Goal: Share content: Share content

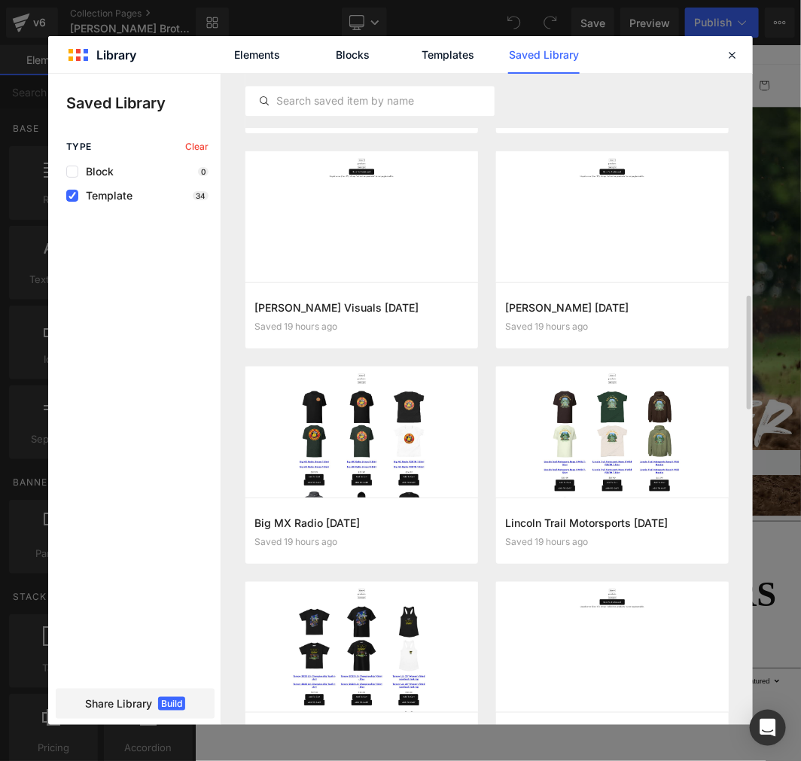
scroll to position [1142, 0]
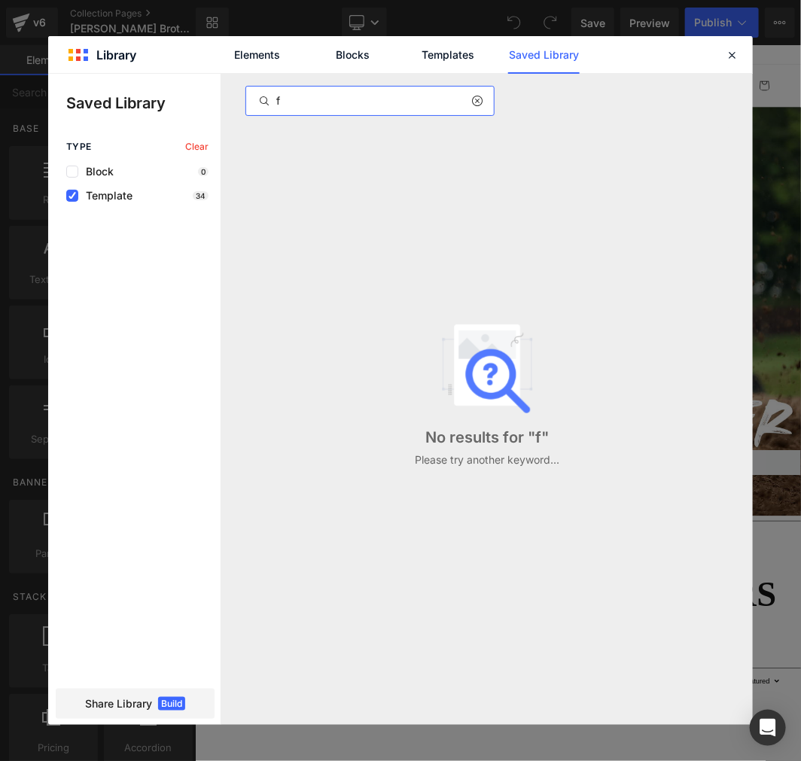
scroll to position [0, 0]
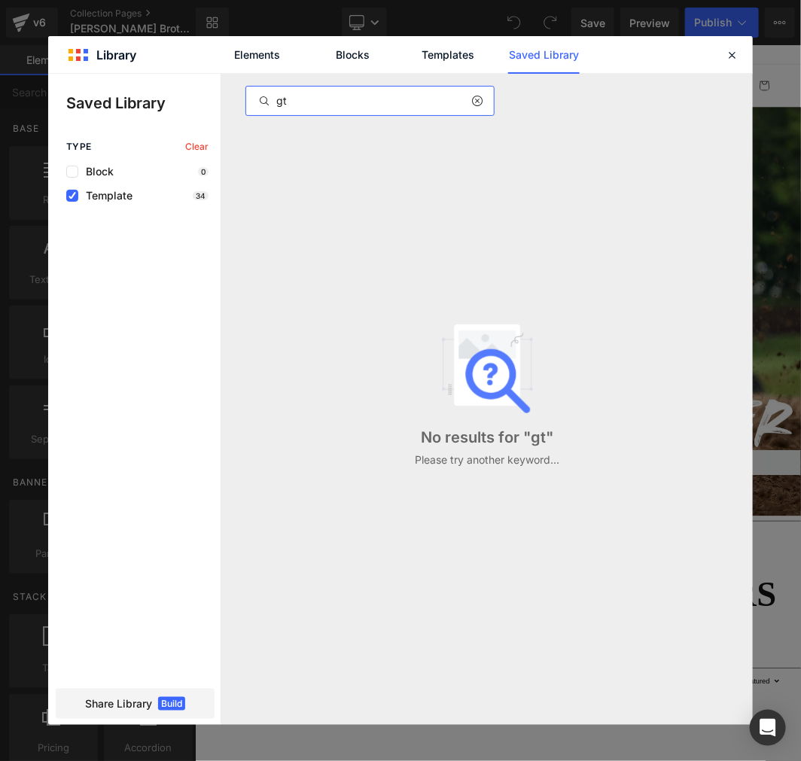
type input "g"
type input "arena"
type input "bryan"
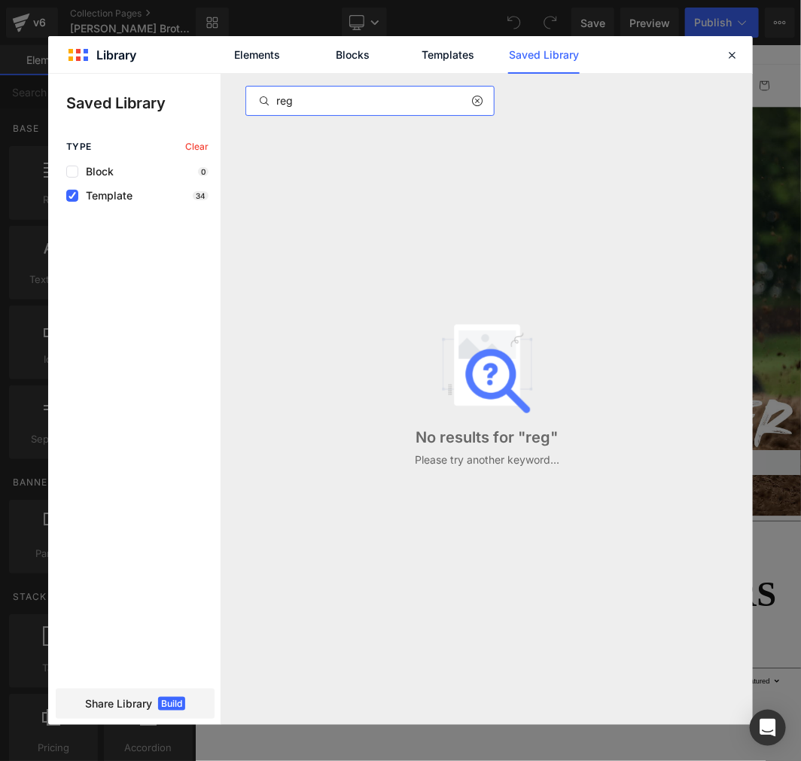
type input "reg"
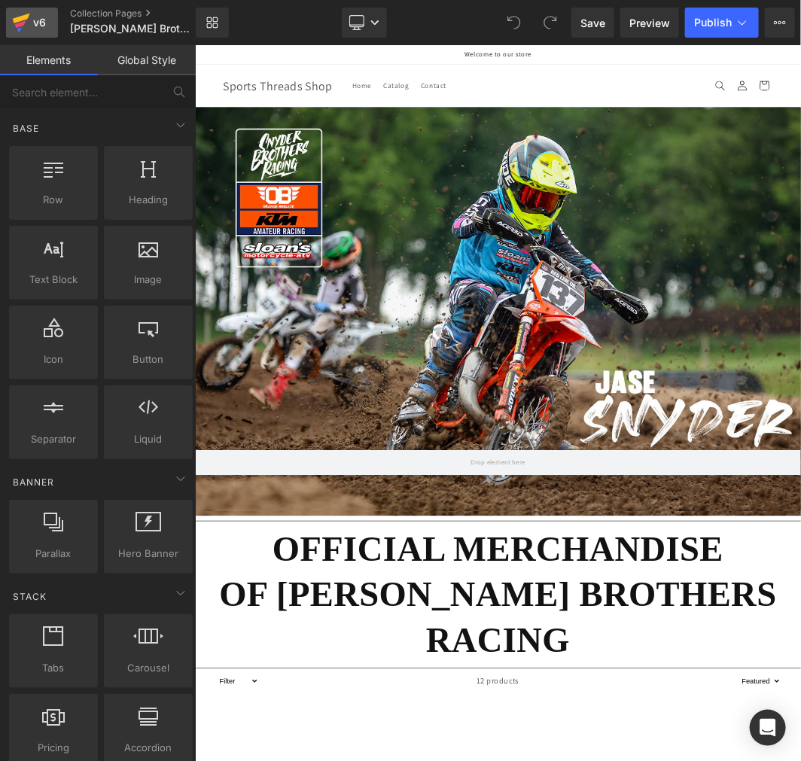
click at [24, 17] on icon at bounding box center [21, 19] width 17 height 10
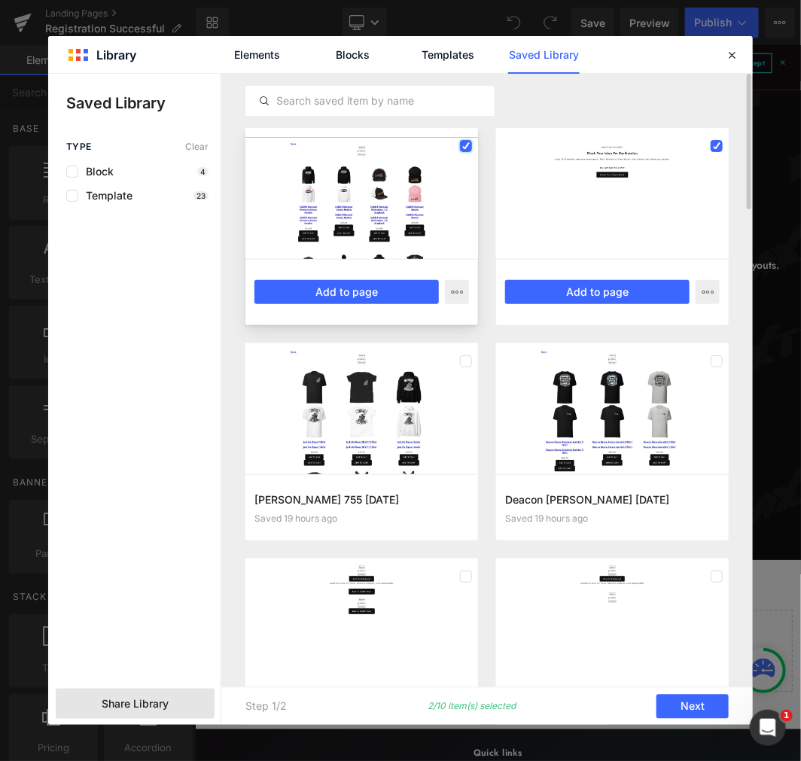
click at [467, 146] on icon at bounding box center [466, 146] width 8 height 0
click at [717, 148] on label at bounding box center [716, 146] width 12 height 12
click at [467, 148] on label at bounding box center [466, 146] width 12 height 12
click at [0, 0] on icon at bounding box center [0, 0] width 0 height 0
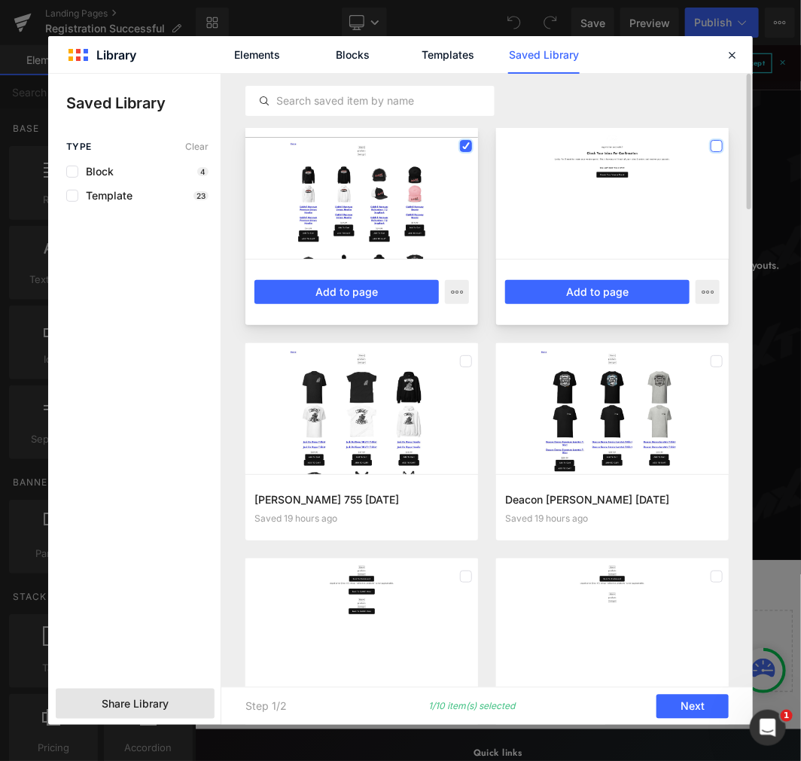
click at [0, 0] on icon at bounding box center [0, 0] width 0 height 0
click at [386, 98] on input "text" at bounding box center [370, 101] width 248 height 18
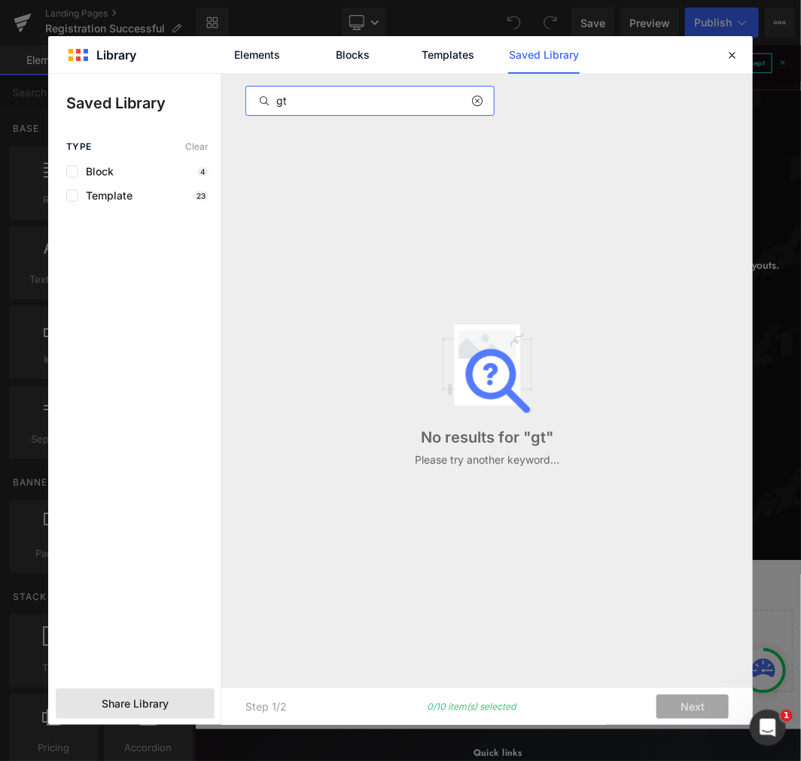
type input "gt"
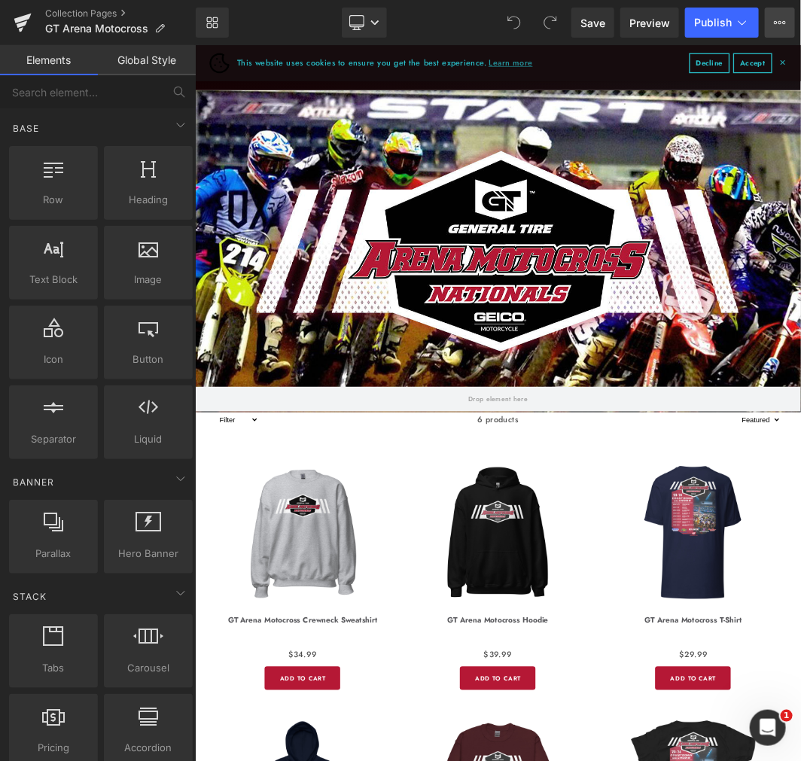
click at [777, 28] on icon at bounding box center [780, 23] width 12 height 12
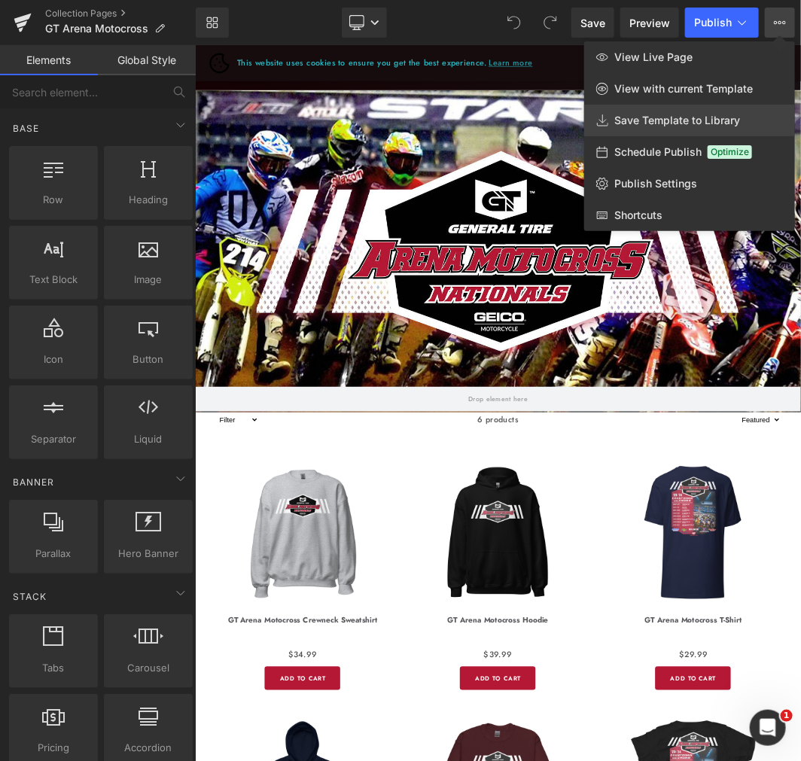
click at [682, 116] on span "Save Template to Library" at bounding box center [677, 121] width 126 height 14
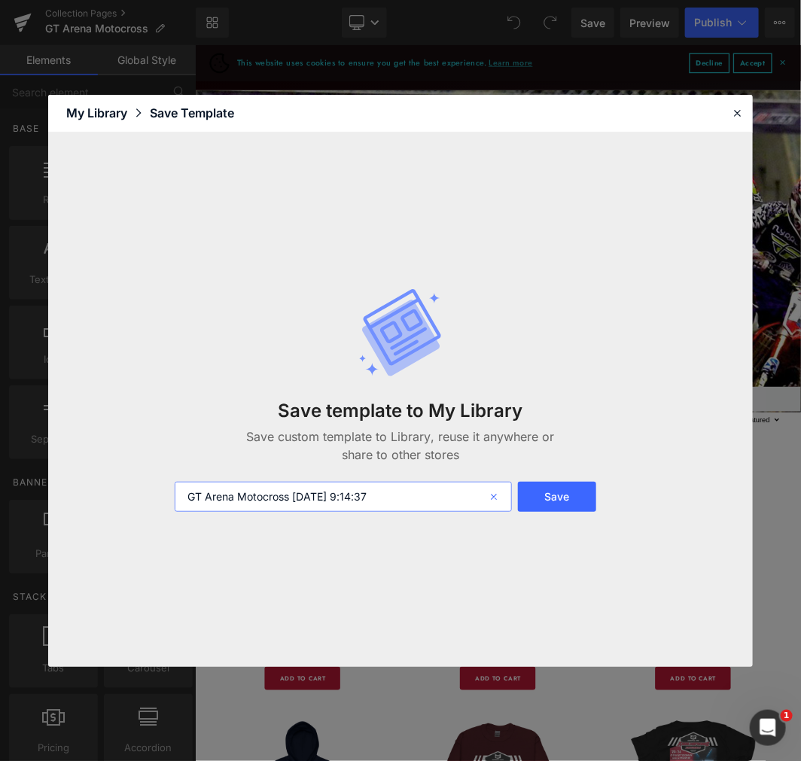
drag, startPoint x: 356, startPoint y: 498, endPoint x: 491, endPoint y: 499, distance: 135.5
click at [230, 377] on div "GT Arena Motocross 2025-08-27 9:14:37" at bounding box center [155, 364] width 149 height 26
type input "GT Arena Motocross 2025-08-27"
click at [230, 403] on button "Save" at bounding box center [155, 390] width 149 height 26
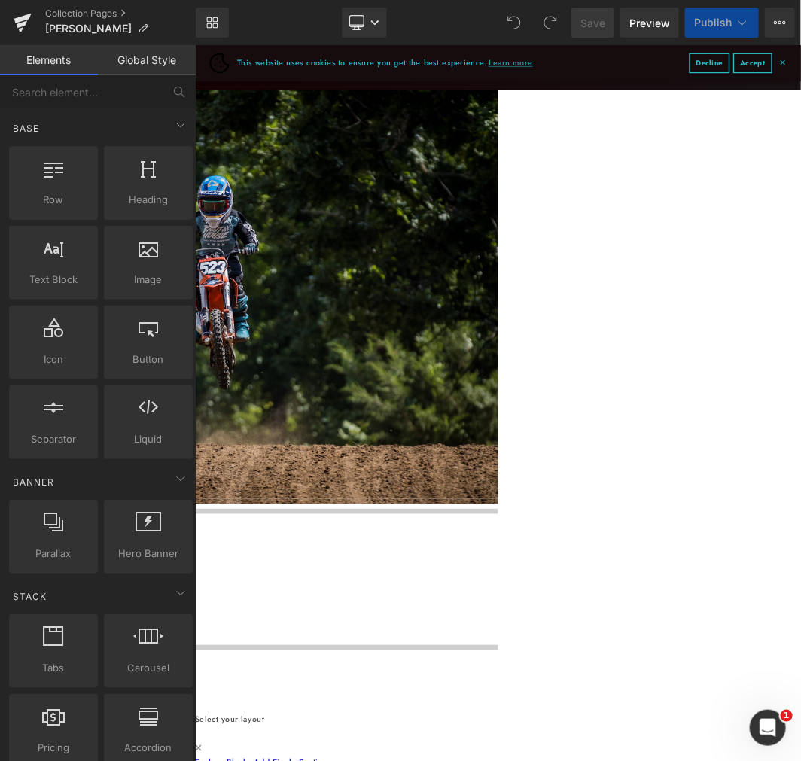
click at [218, 17] on link "Library" at bounding box center [212, 23] width 33 height 30
click at [219, 26] on link "Library" at bounding box center [212, 23] width 33 height 30
click at [206, 26] on icon at bounding box center [212, 23] width 12 height 12
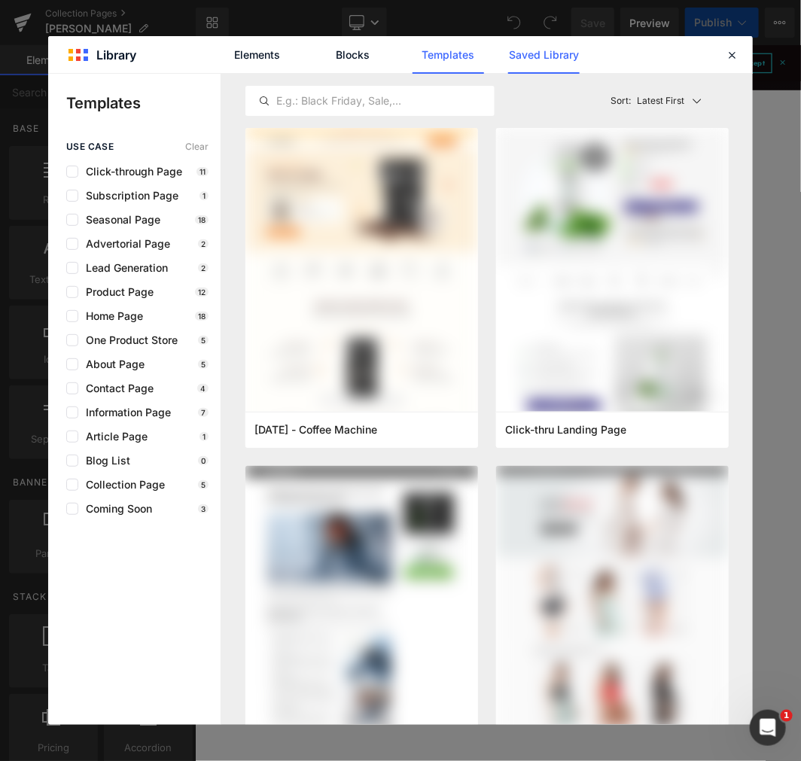
click at [522, 56] on link "Saved Library" at bounding box center [544, 55] width 72 height 38
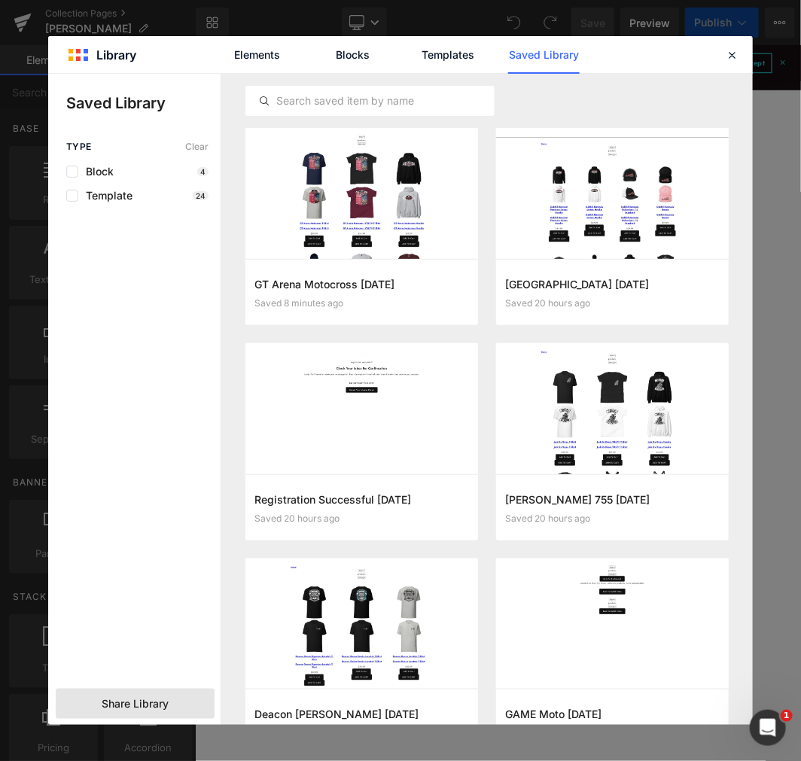
click at [0, 0] on span "Share Library" at bounding box center [0, 0] width 0 height 0
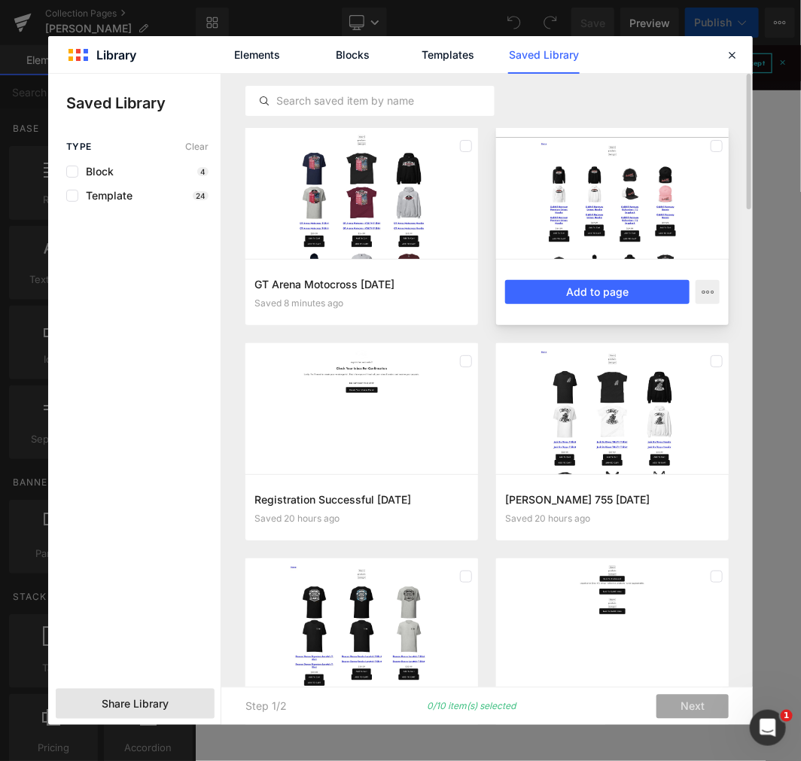
click at [0, 0] on label at bounding box center [0, 0] width 0 height 0
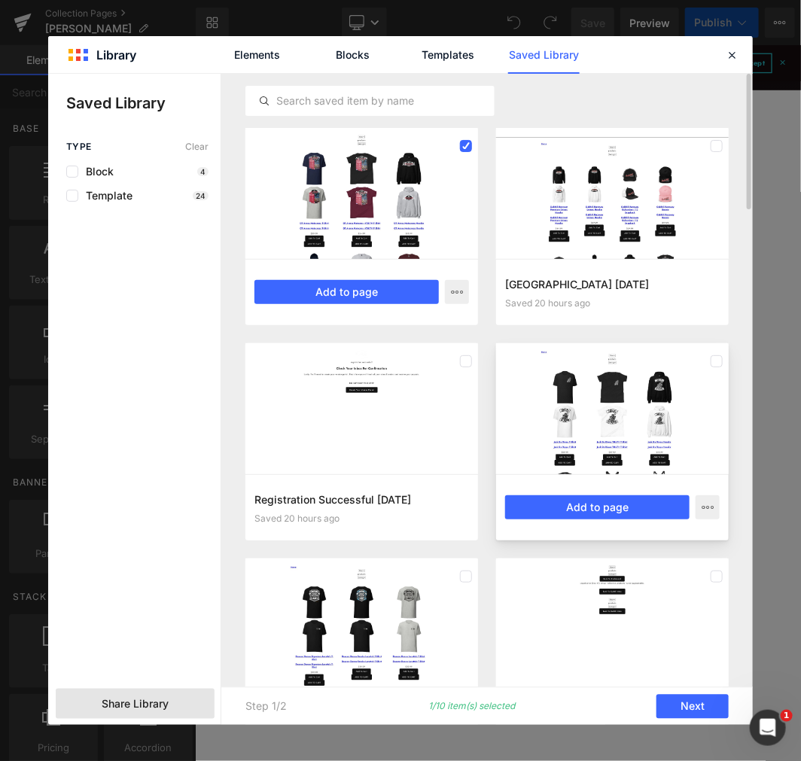
click at [0, 0] on label at bounding box center [0, 0] width 0 height 0
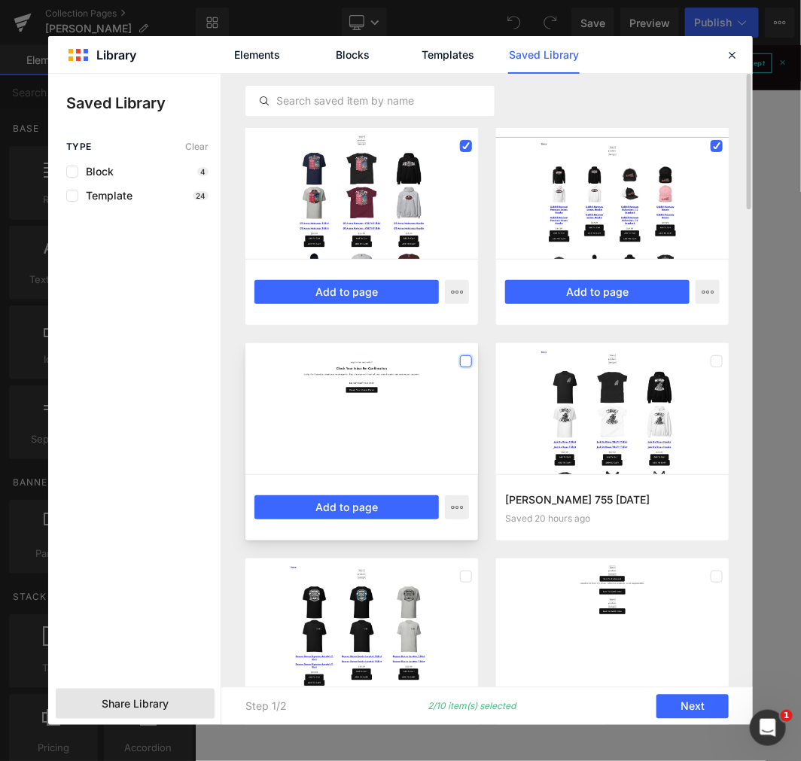
click at [0, 0] on label at bounding box center [0, 0] width 0 height 0
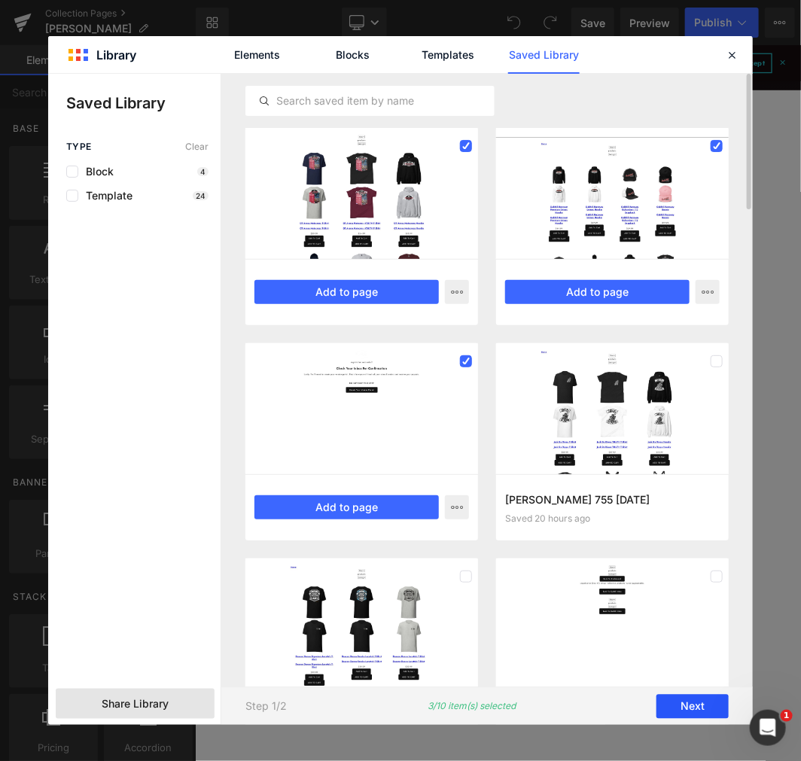
click at [0, 0] on button "Next" at bounding box center [0, 0] width 0 height 0
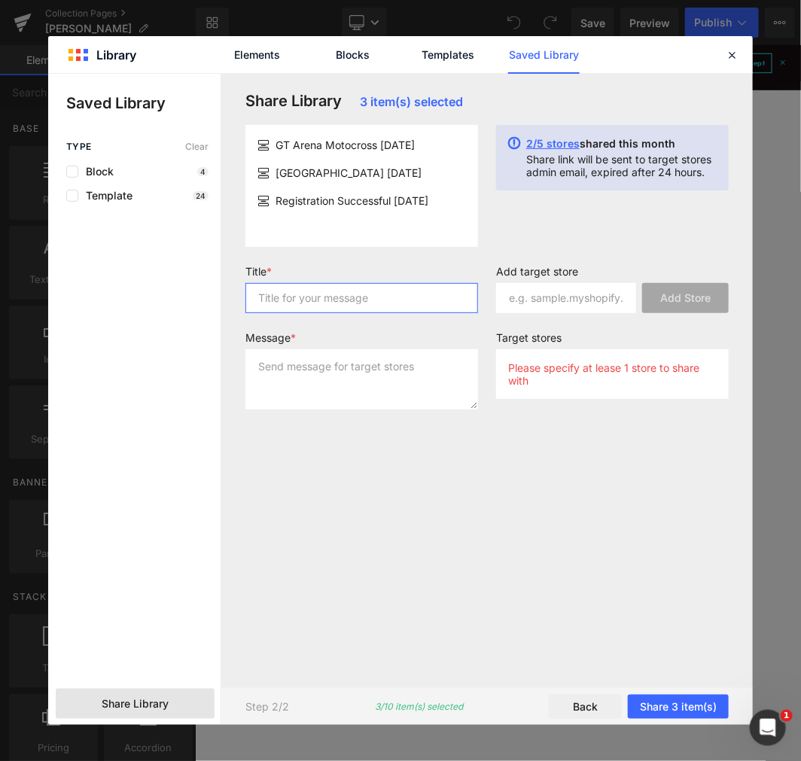
click at [0, 0] on input "text" at bounding box center [0, 0] width 0 height 0
type input "T"
type input "Gempages transfer final"
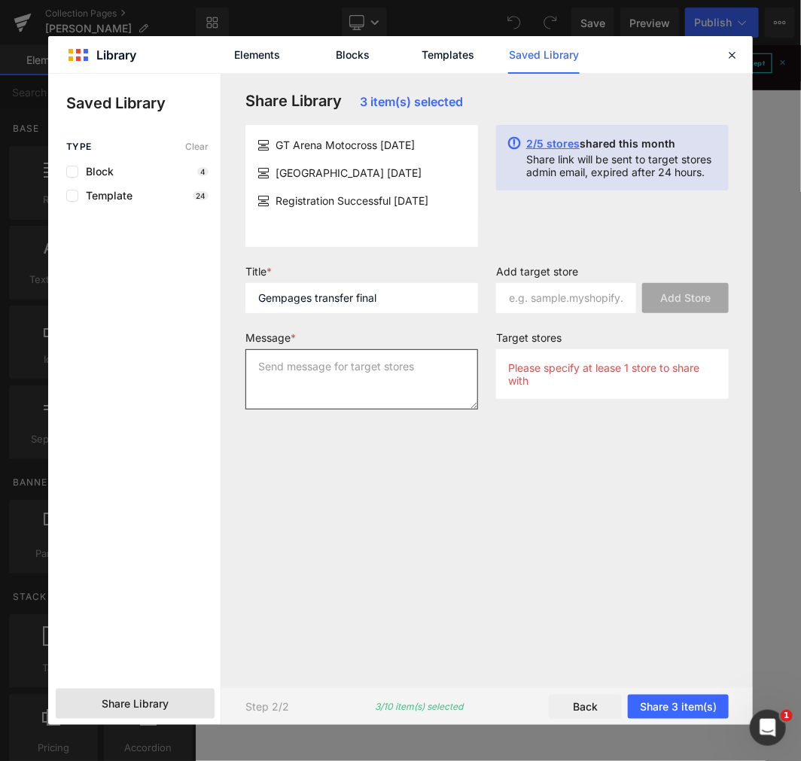
click at [0, 0] on textarea at bounding box center [0, 0] width 0 height 0
drag, startPoint x: 346, startPoint y: 365, endPoint x: 522, endPoint y: 392, distance: 178.2
click at [0, 0] on textarea "This is set 4(finat)" at bounding box center [0, 0] width 0 height 0
type textarea "This is set 4(final)"
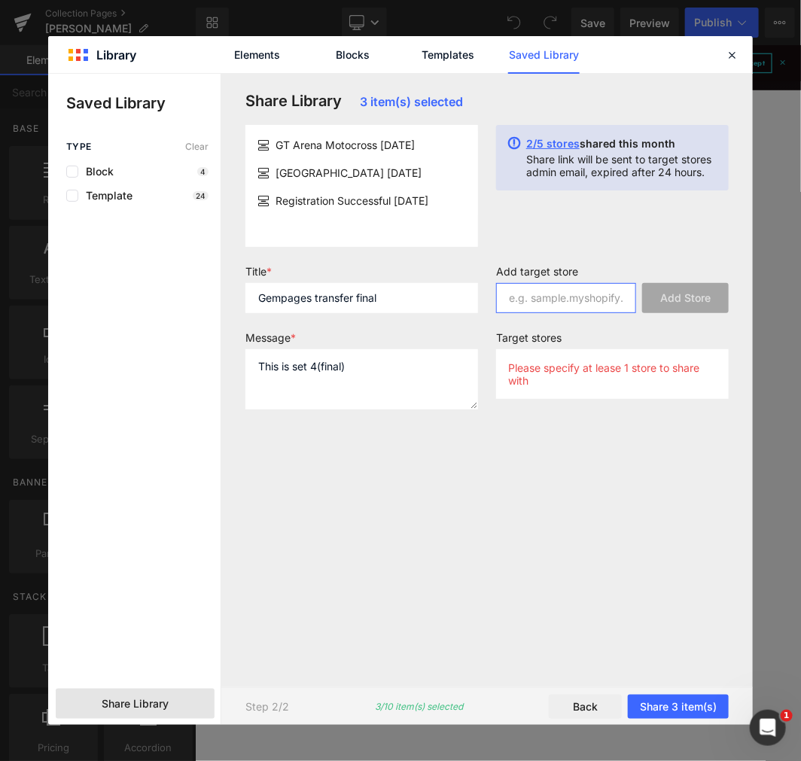
click at [0, 0] on input "text" at bounding box center [0, 0] width 0 height 0
click at [553, 145] on span "2/5 stores" at bounding box center [552, 143] width 53 height 13
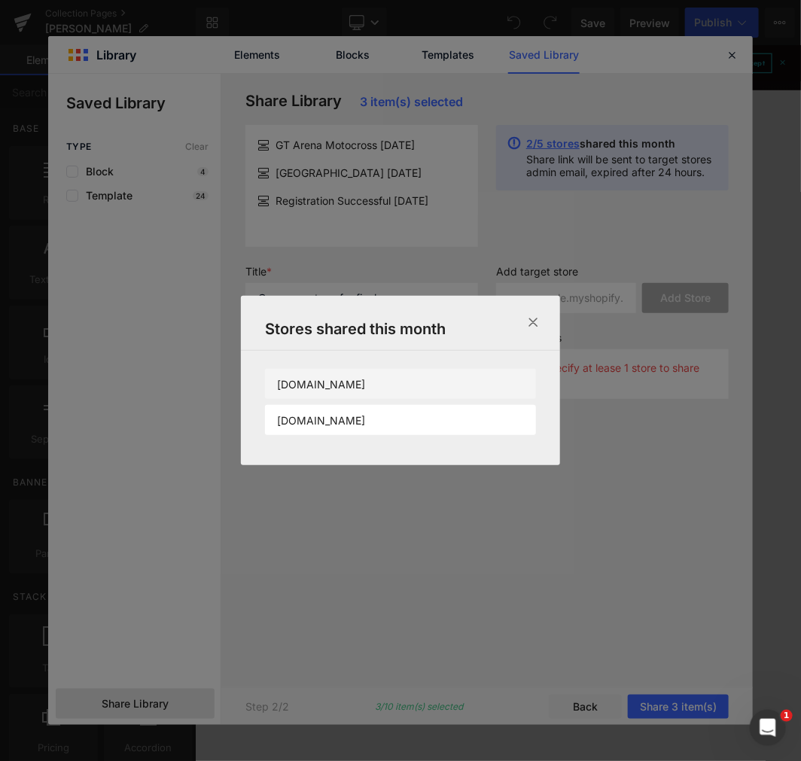
click at [0, 0] on li "[DOMAIN_NAME]" at bounding box center [0, 0] width 0 height 0
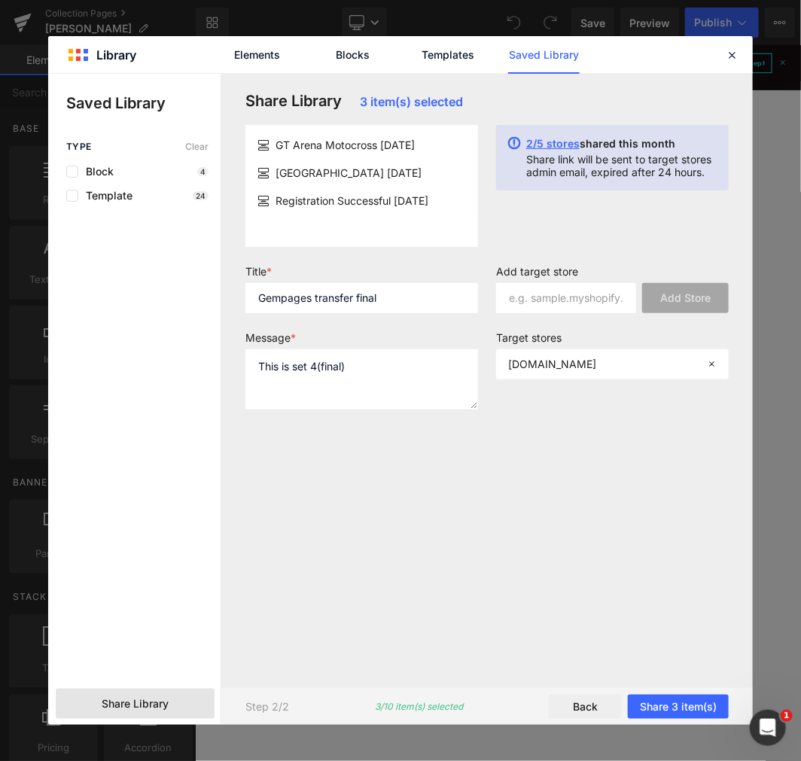
click at [547, 138] on span "2/5 stores" at bounding box center [552, 143] width 53 height 13
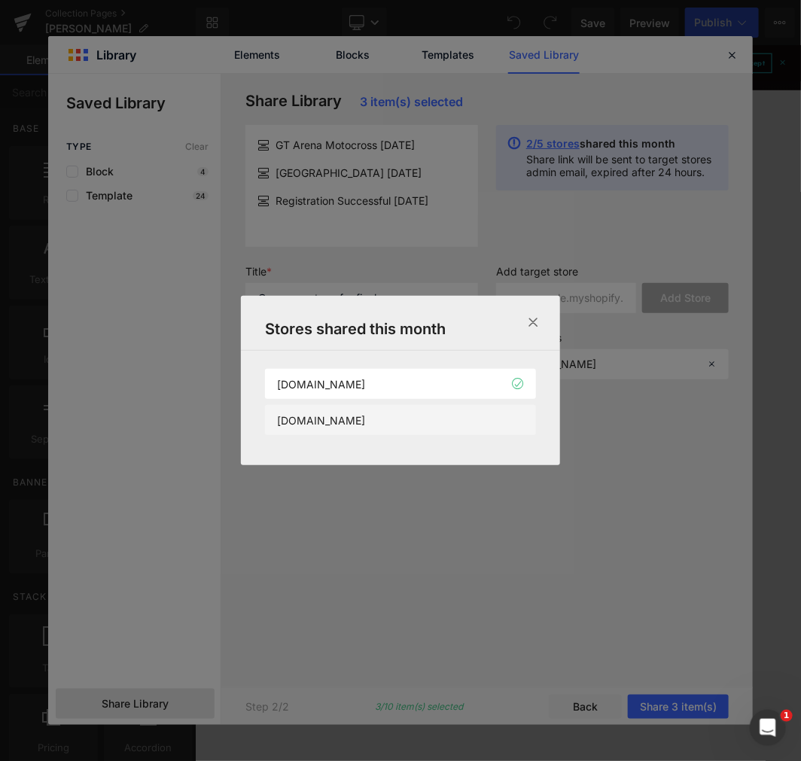
click at [0, 0] on li "[DOMAIN_NAME]" at bounding box center [0, 0] width 0 height 0
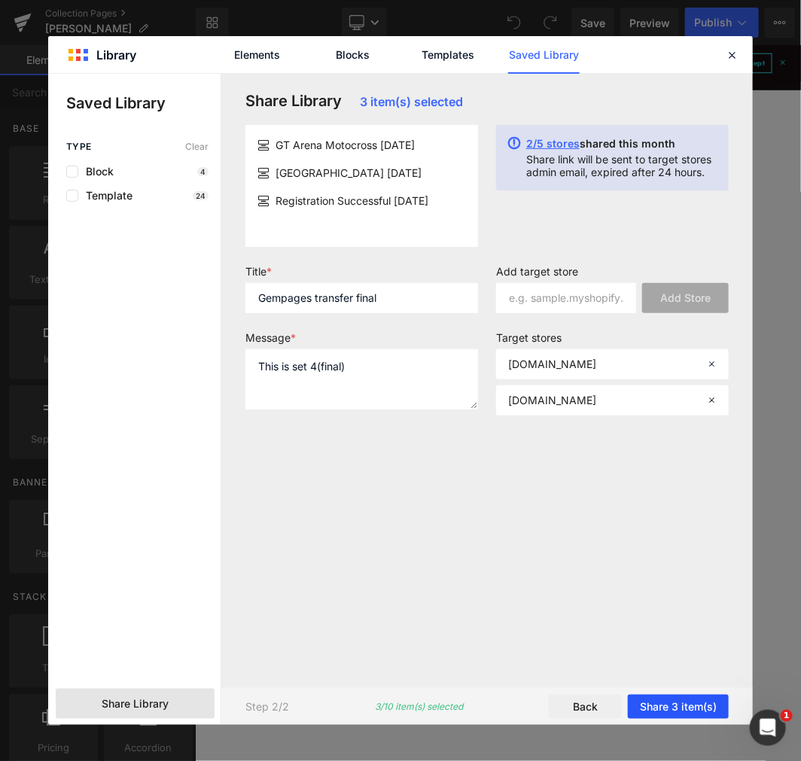
click at [681, 705] on button "Share 3 item(s)" at bounding box center [678, 707] width 101 height 24
